Goal: Navigation & Orientation: Find specific page/section

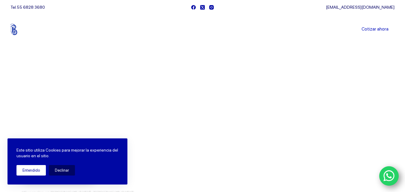
click at [23, 174] on button "Entendido" at bounding box center [30, 170] width 29 height 10
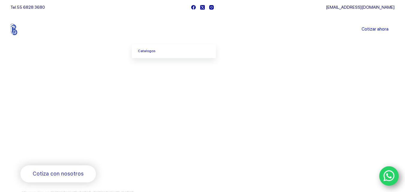
click at [165, 30] on icon "Menu Principal" at bounding box center [163, 29] width 2 height 2
click at [164, 29] on span "Menu Principal" at bounding box center [163, 29] width 7 height 7
click at [152, 50] on link "Catalogos" at bounding box center [174, 51] width 84 height 14
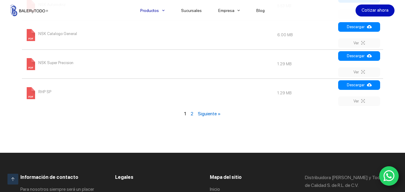
scroll to position [783, 0]
